Goal: Register for event/course

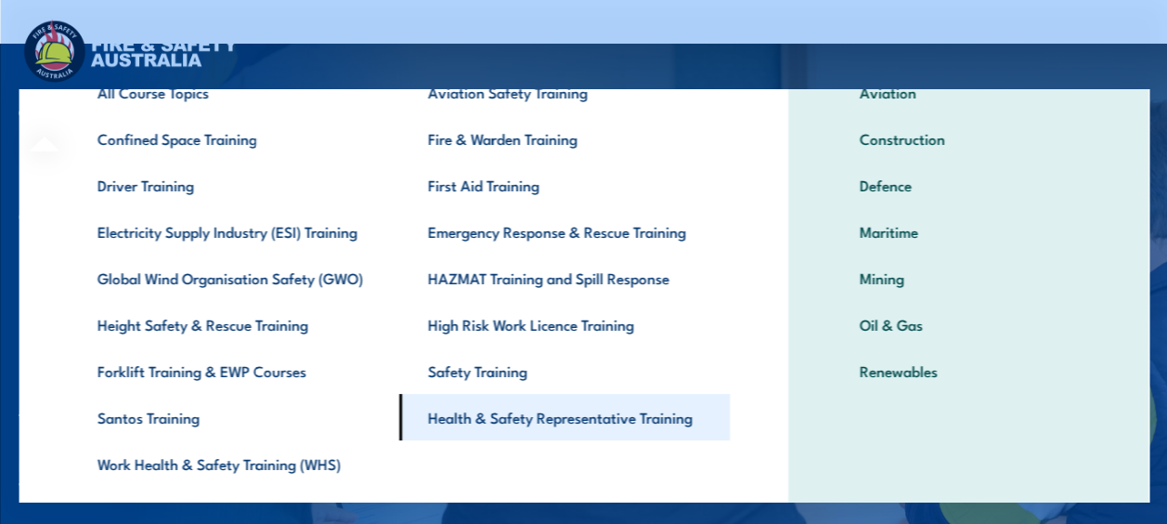
click at [527, 414] on link "Health & Safety Representative Training" at bounding box center [563, 417] width 331 height 46
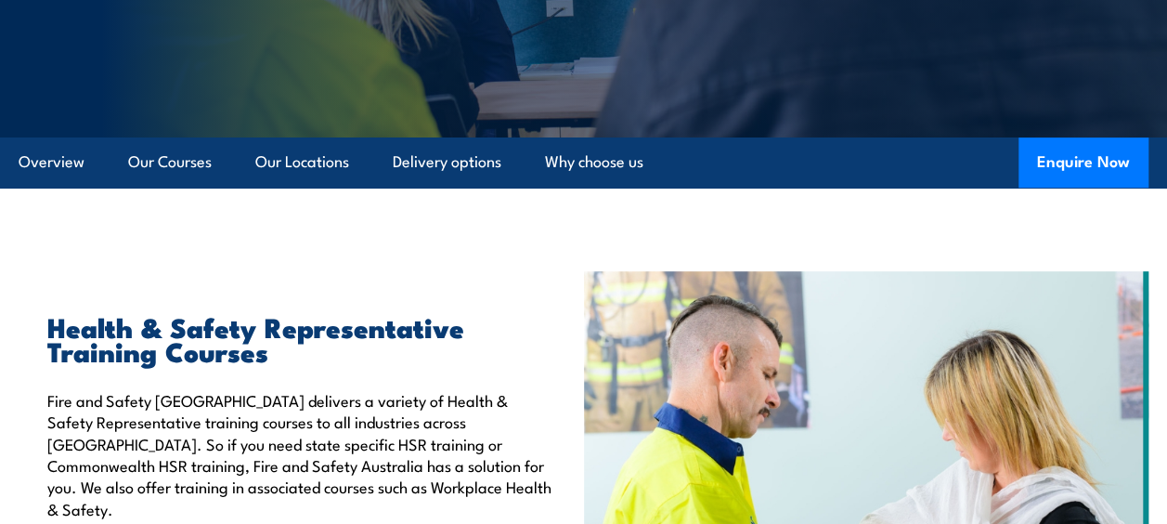
scroll to position [384, 0]
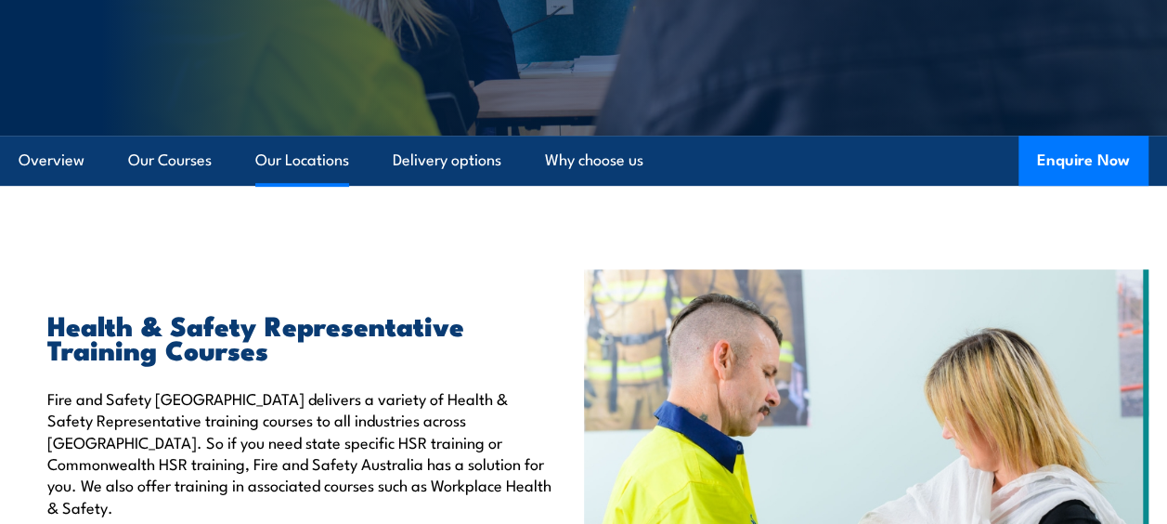
click at [293, 164] on link "Our Locations" at bounding box center [302, 160] width 94 height 49
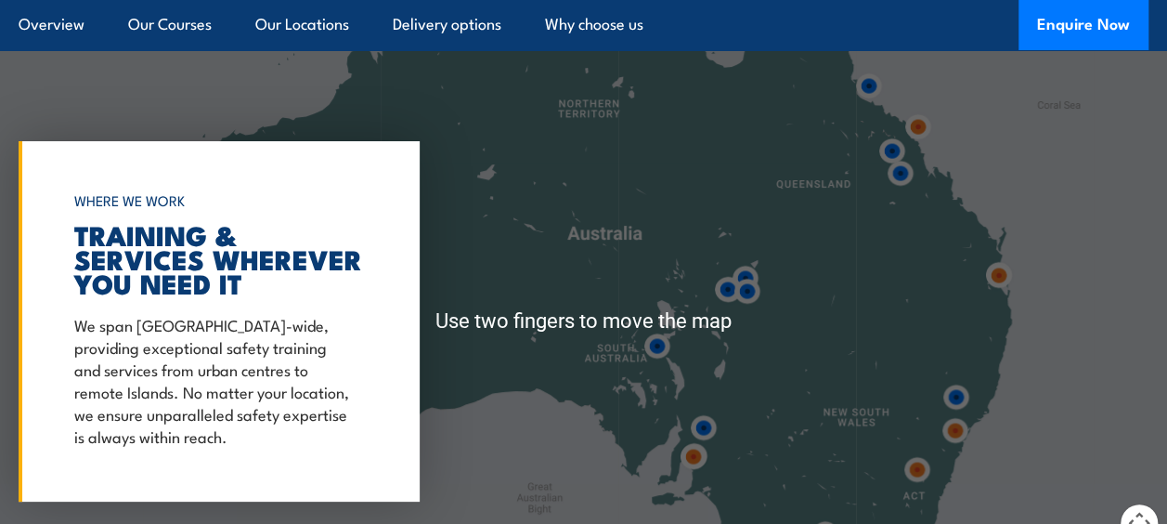
scroll to position [3544, 0]
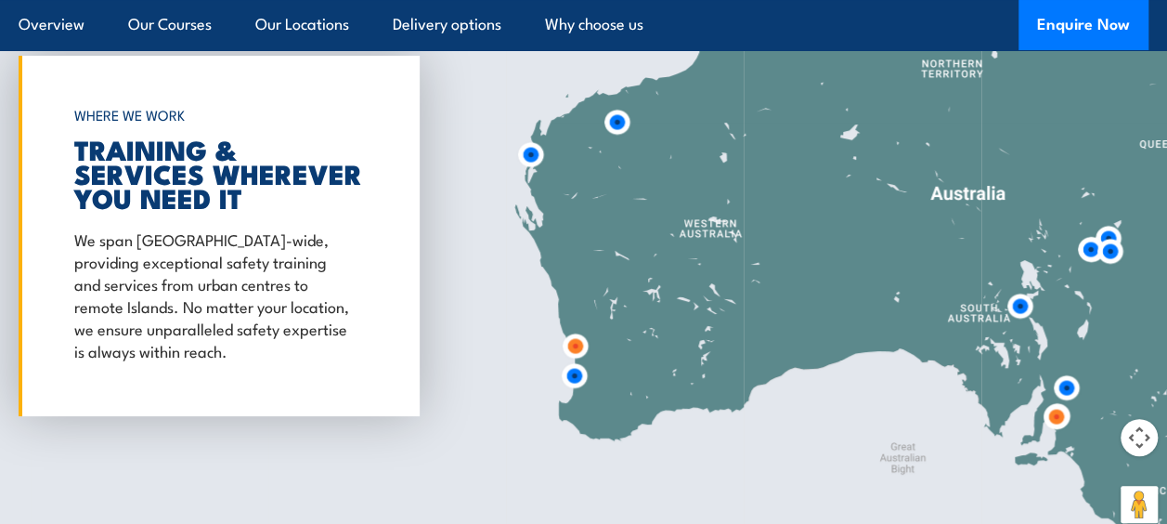
drag, startPoint x: 537, startPoint y: 258, endPoint x: 900, endPoint y: 304, distance: 366.0
click at [900, 304] on div at bounding box center [583, 236] width 1167 height 619
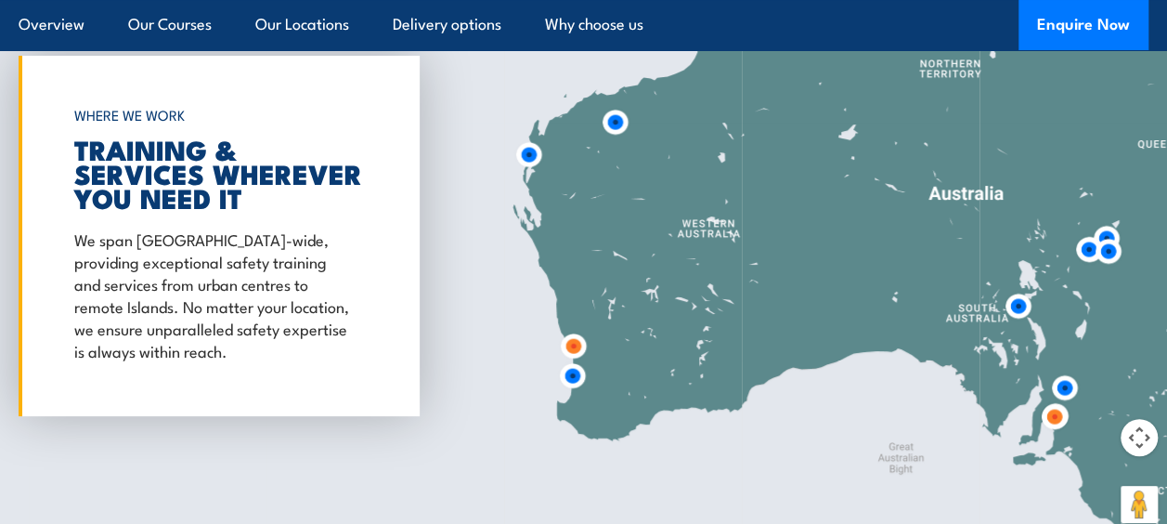
click at [570, 351] on img at bounding box center [572, 375] width 49 height 49
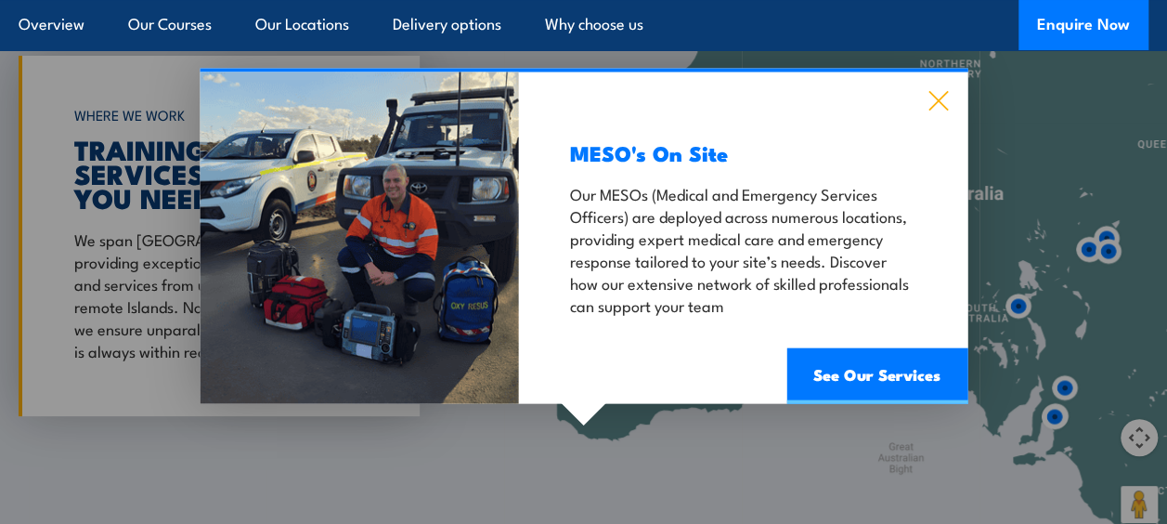
click at [941, 91] on icon at bounding box center [939, 101] width 20 height 20
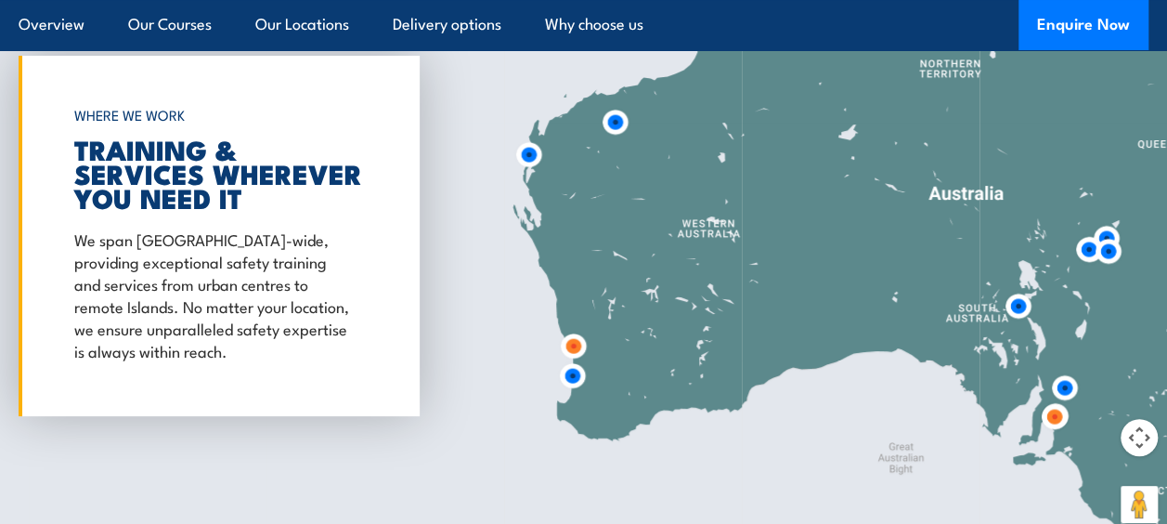
click at [577, 322] on img at bounding box center [573, 345] width 49 height 49
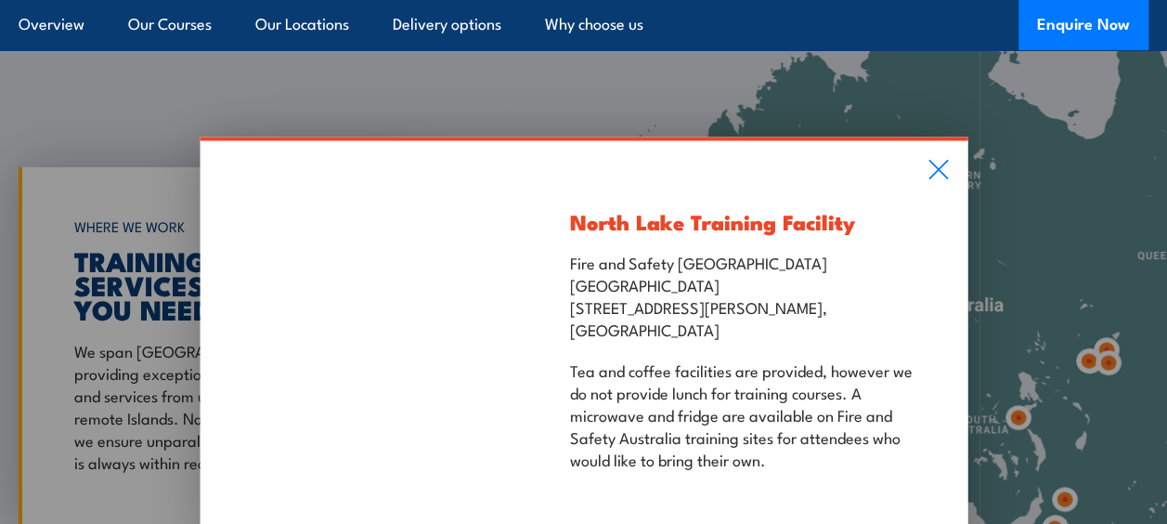
scroll to position [3419, 0]
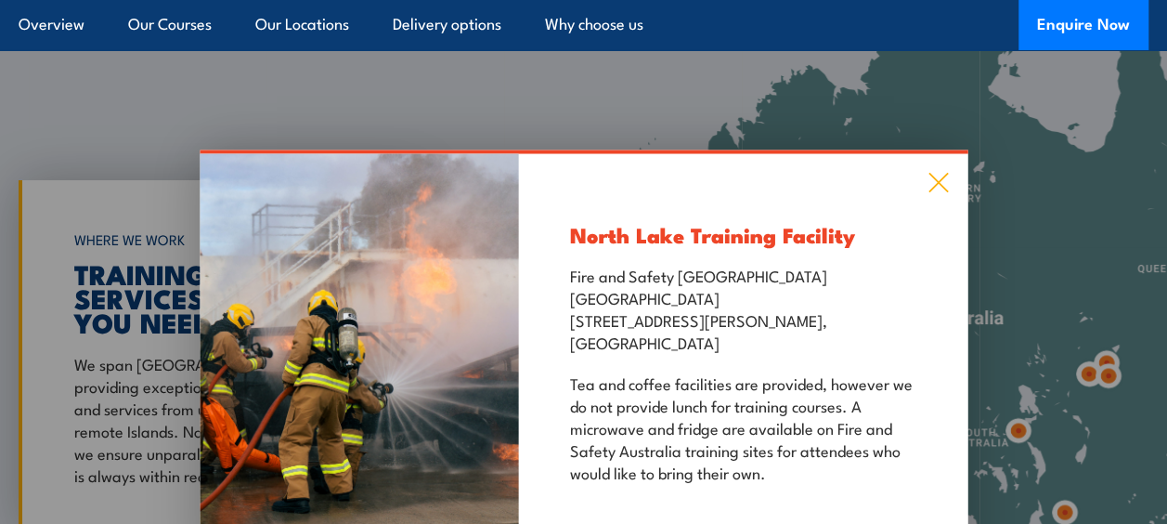
click at [929, 172] on icon at bounding box center [938, 182] width 21 height 20
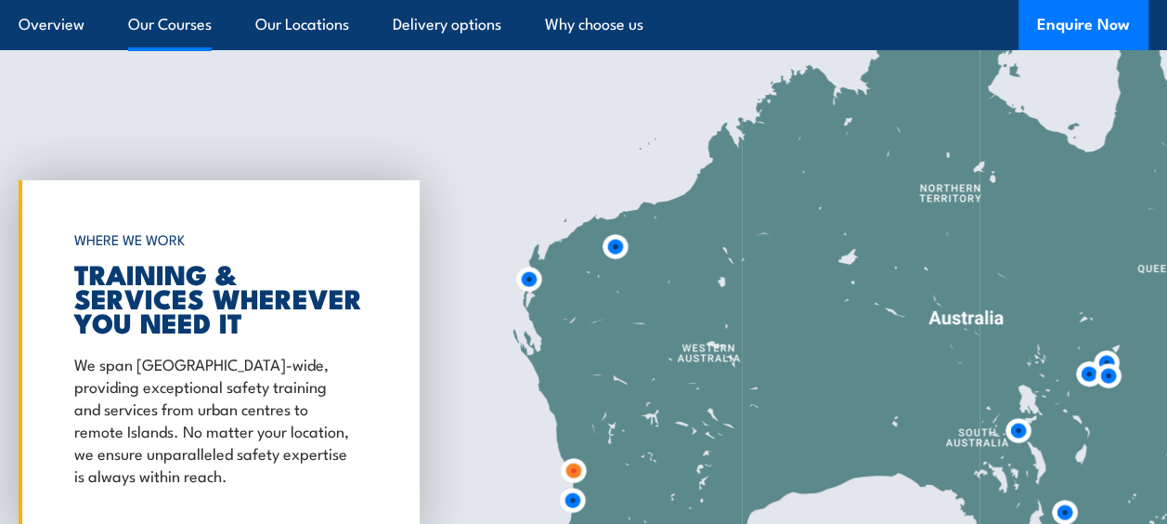
click at [172, 30] on link "Our Courses" at bounding box center [170, 24] width 84 height 49
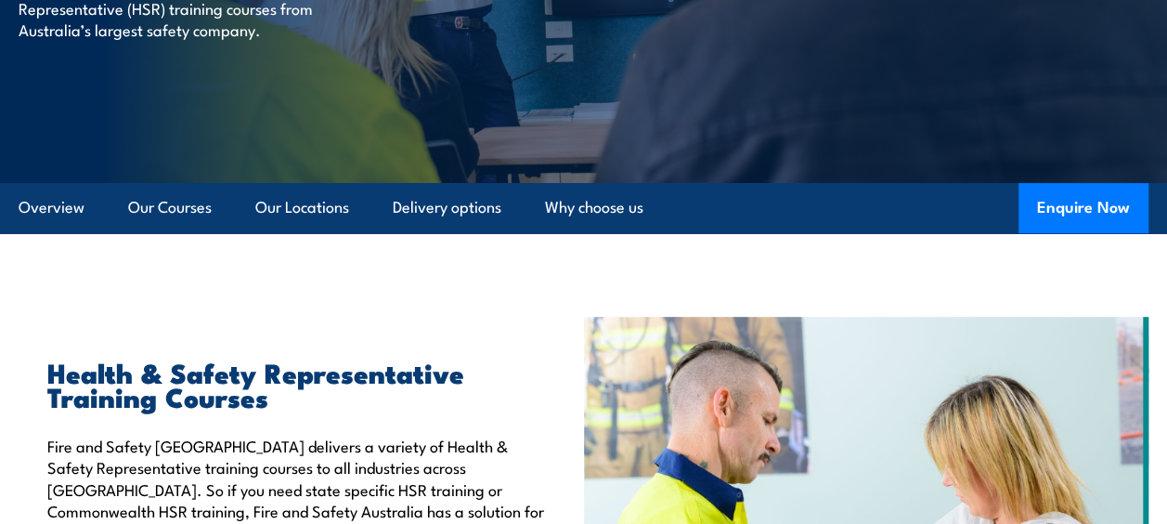
scroll to position [319, 0]
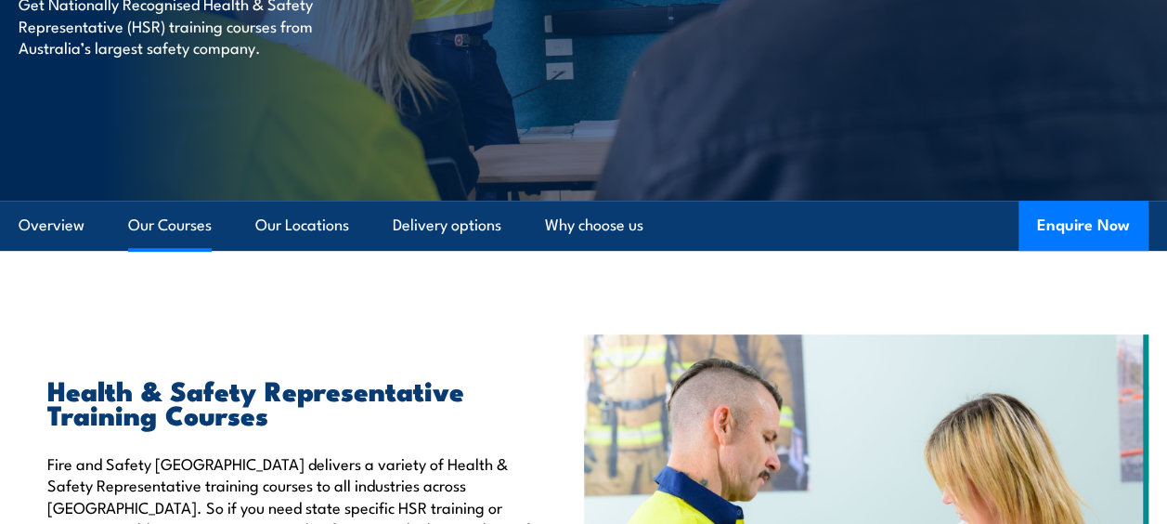
click at [165, 217] on link "Our Courses" at bounding box center [170, 225] width 84 height 49
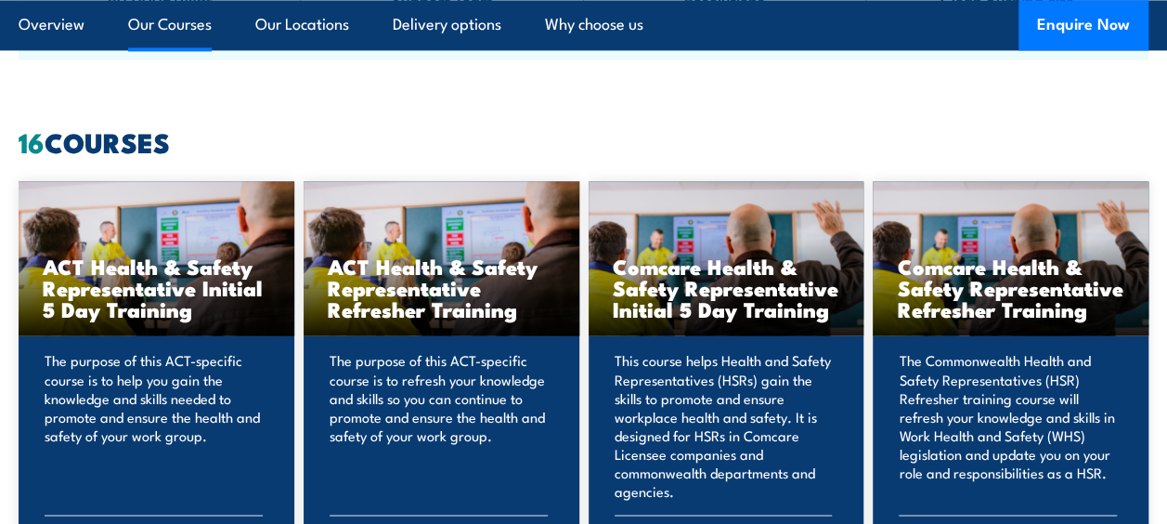
scroll to position [1379, 0]
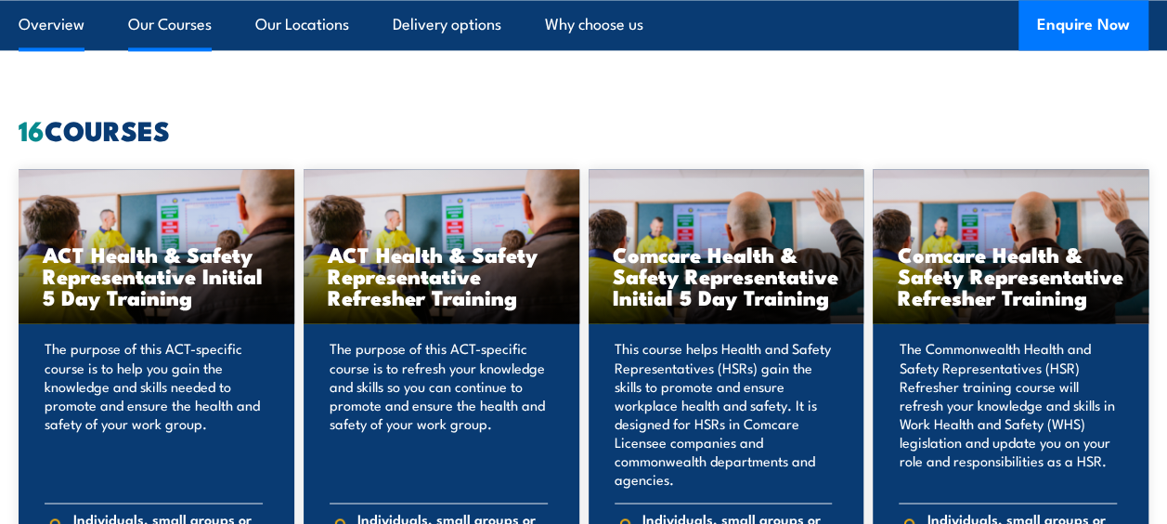
click at [61, 26] on link "Overview" at bounding box center [52, 24] width 66 height 49
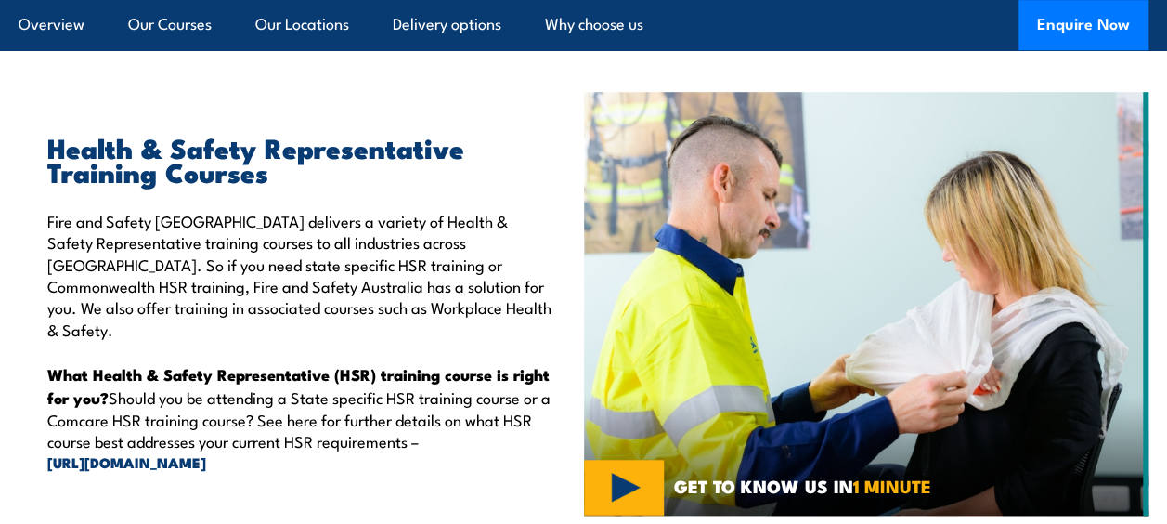
scroll to position [455, 0]
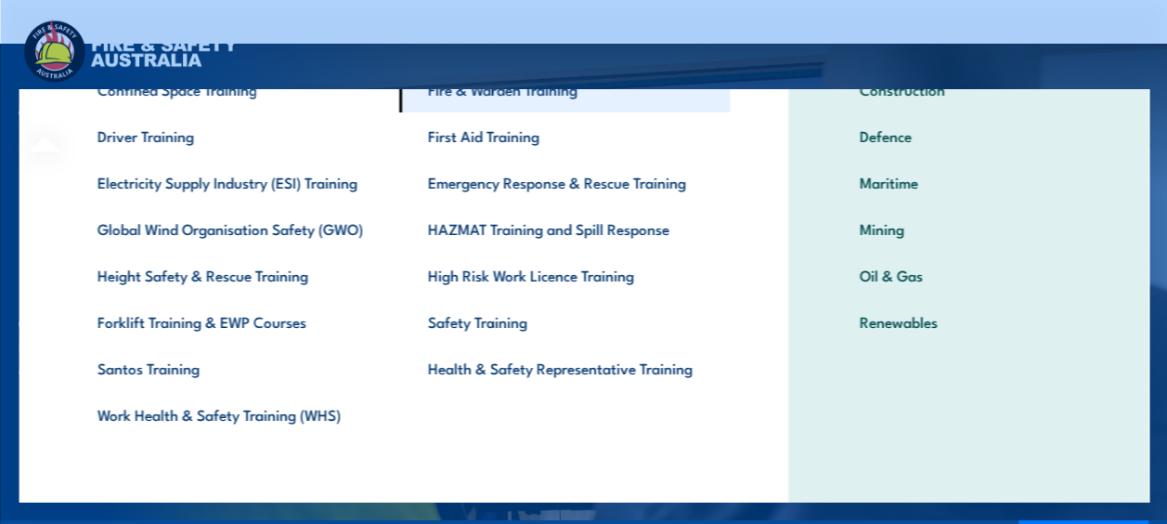
scroll to position [175, 0]
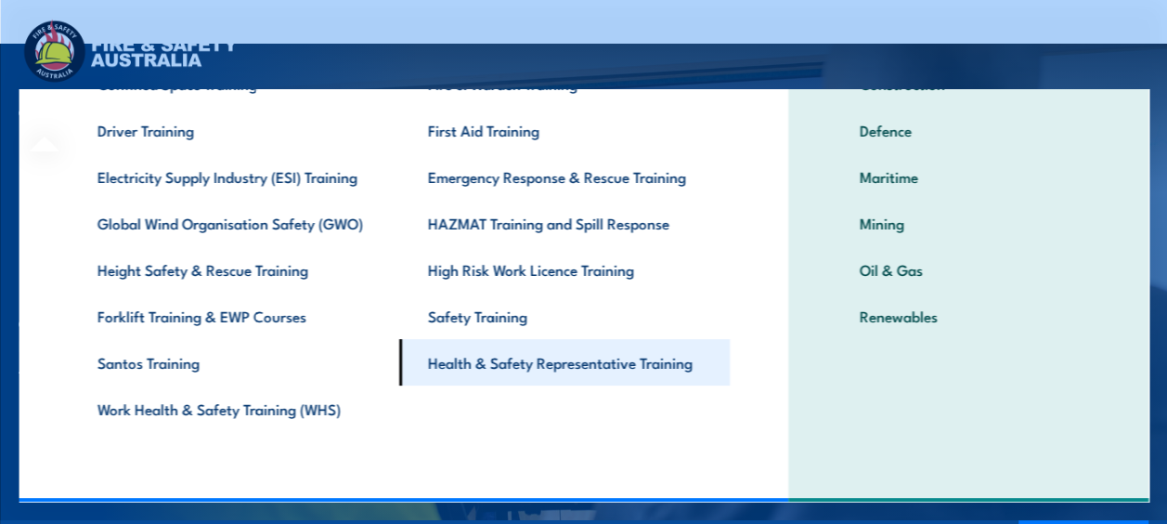
click at [555, 367] on link "Health & Safety Representative Training" at bounding box center [563, 362] width 331 height 46
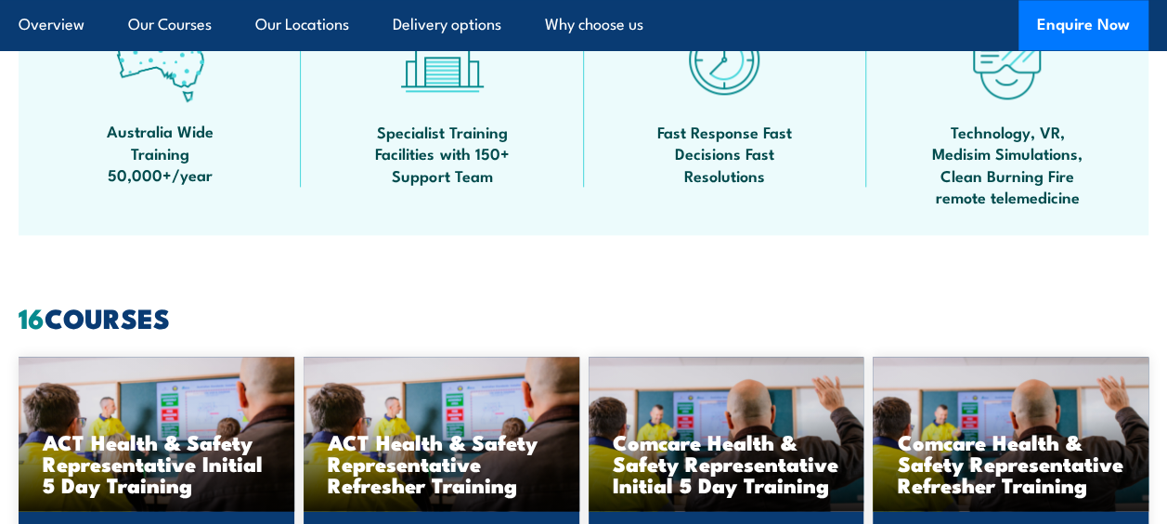
scroll to position [1192, 0]
